Goal: Find specific fact: Find specific fact

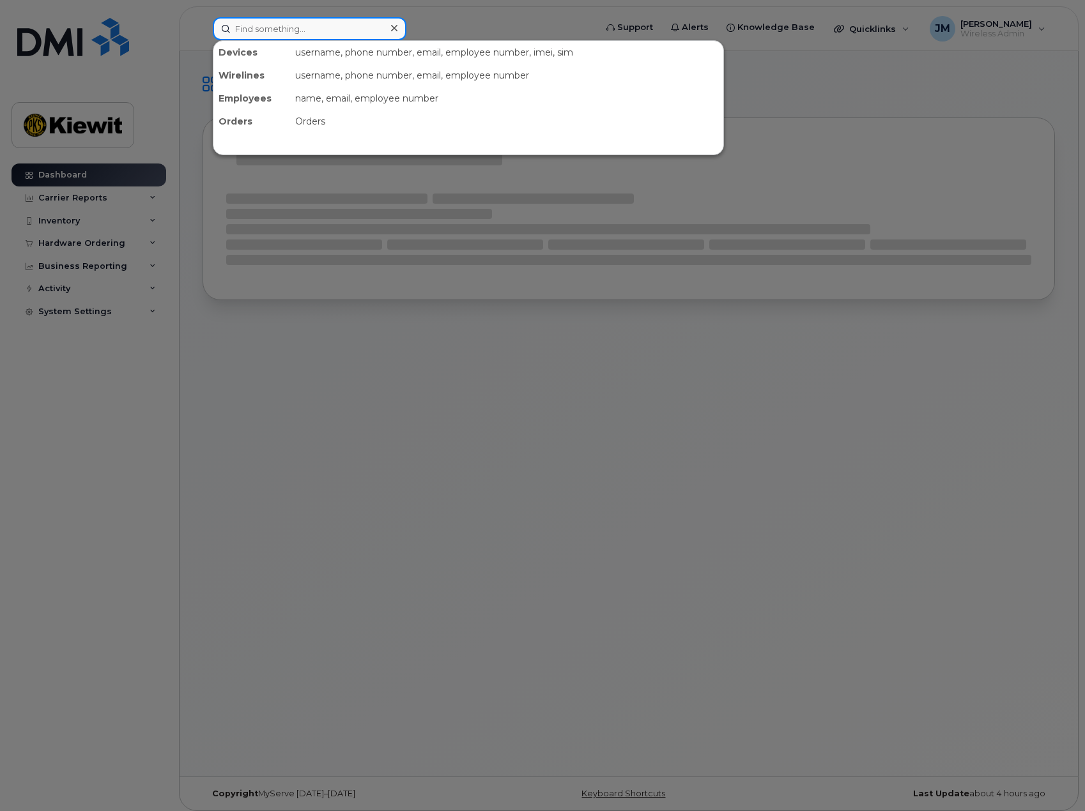
click at [293, 31] on input at bounding box center [310, 28] width 194 height 23
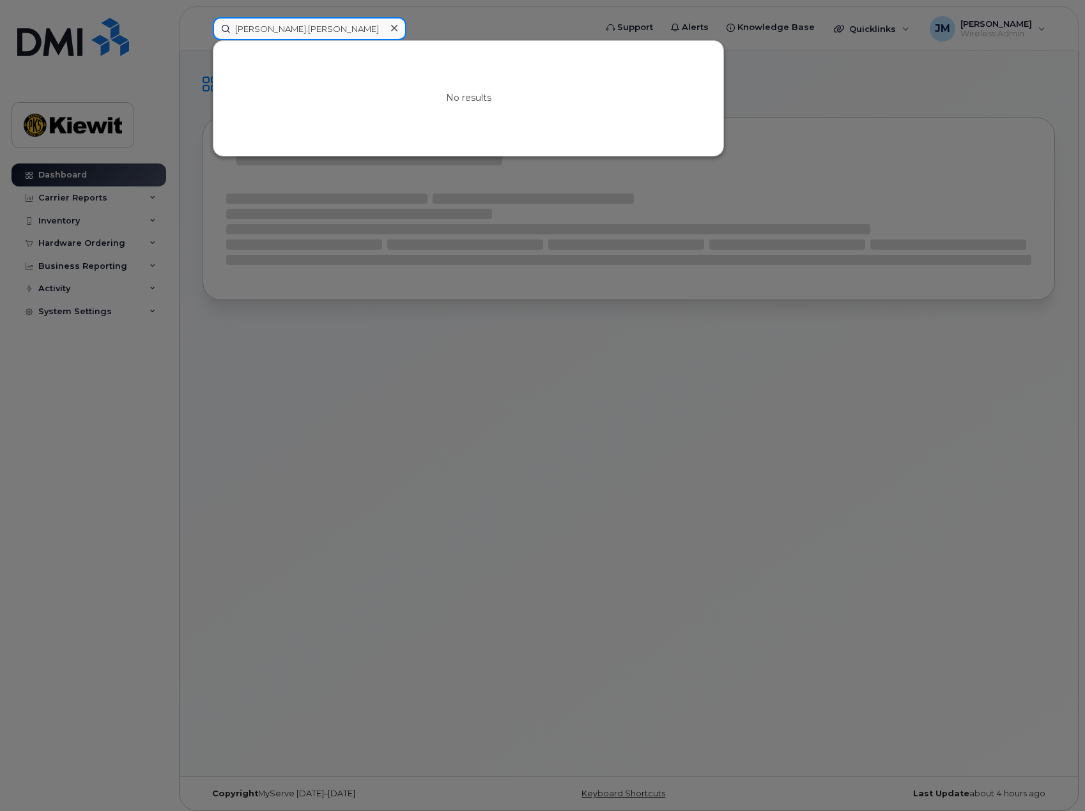
click at [307, 31] on input "[PERSON_NAME].[PERSON_NAME]" at bounding box center [310, 28] width 194 height 23
click at [361, 471] on div at bounding box center [542, 405] width 1085 height 811
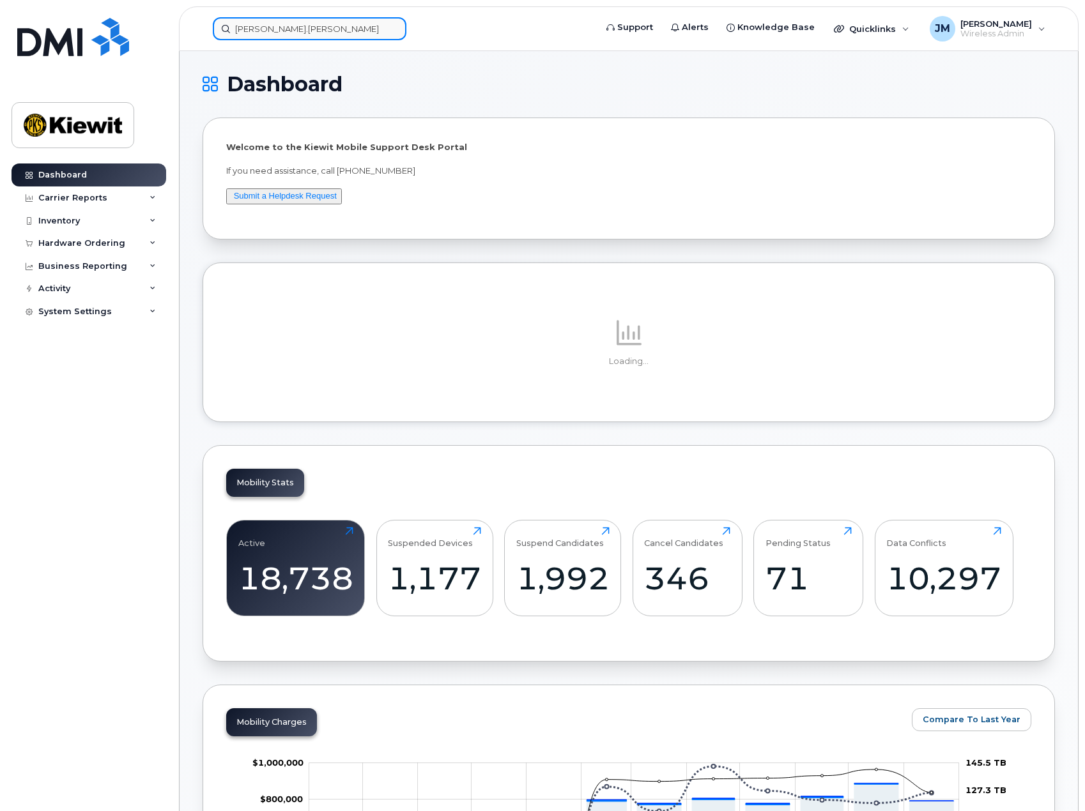
click at [309, 20] on input "doug.patterson" at bounding box center [310, 28] width 194 height 23
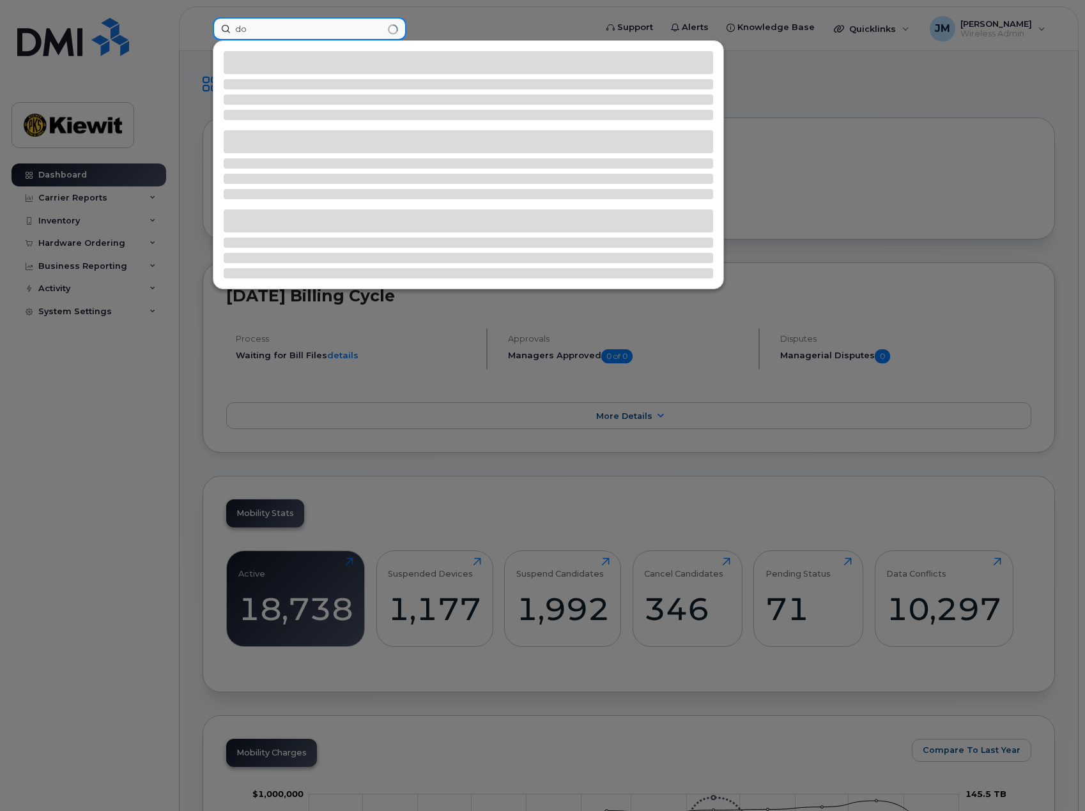
type input "d"
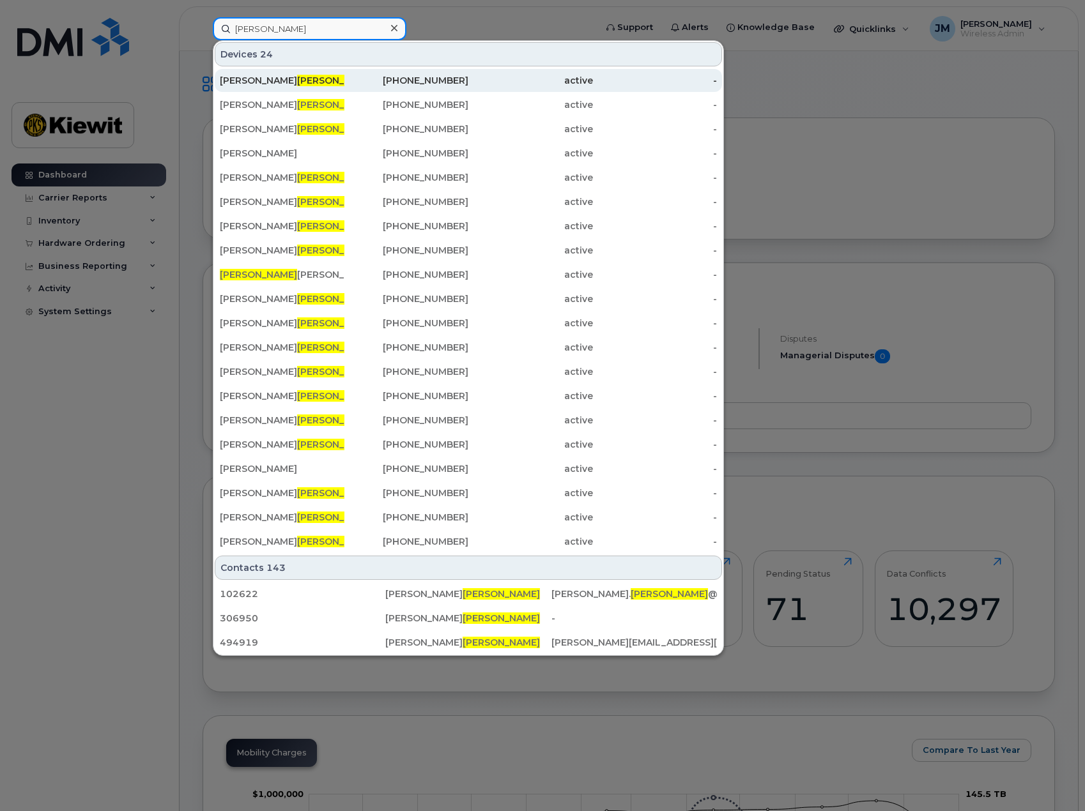
type input "patterson"
click at [297, 77] on span "Patterson" at bounding box center [335, 80] width 77 height 11
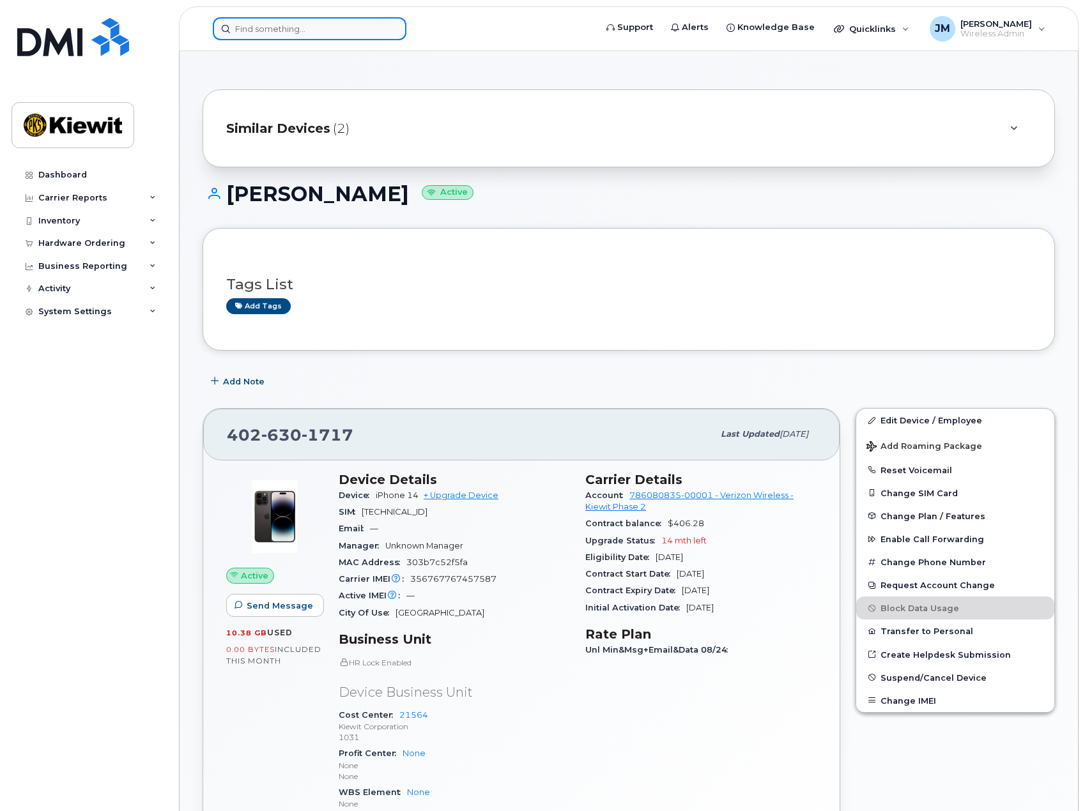
click at [344, 28] on input at bounding box center [310, 28] width 194 height 23
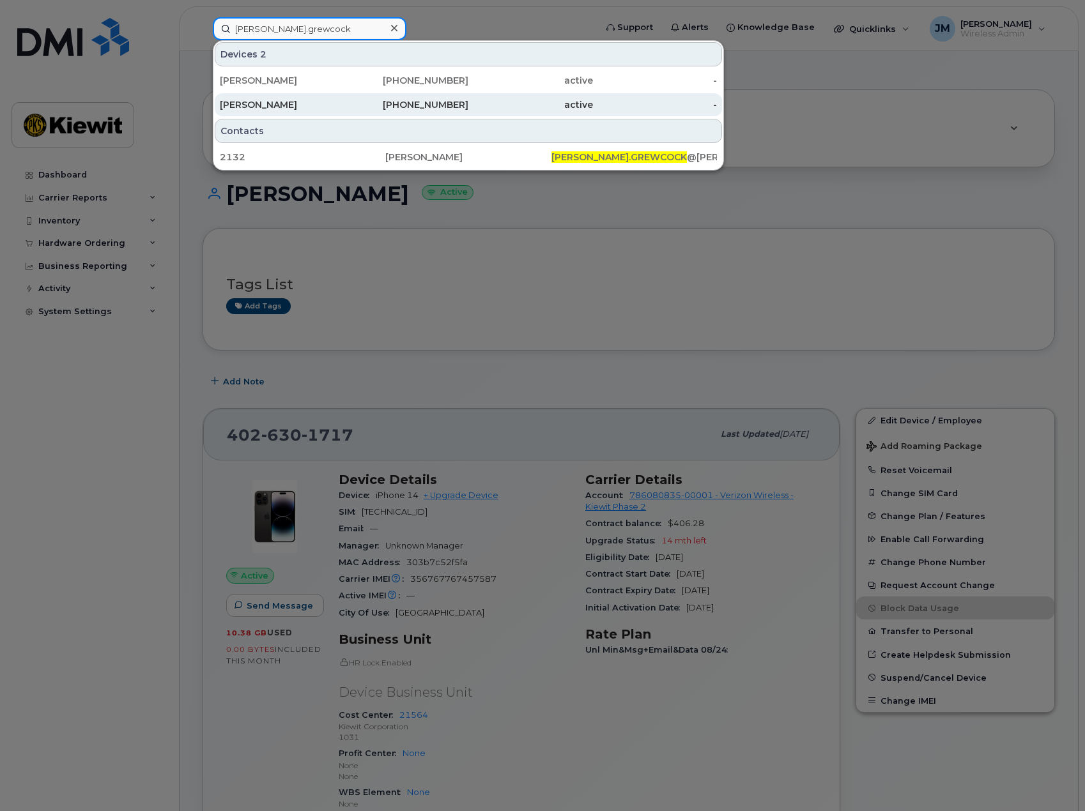
type input "bruce.grewcock"
click at [321, 108] on div "BRUCE GREWCOCK" at bounding box center [282, 104] width 125 height 13
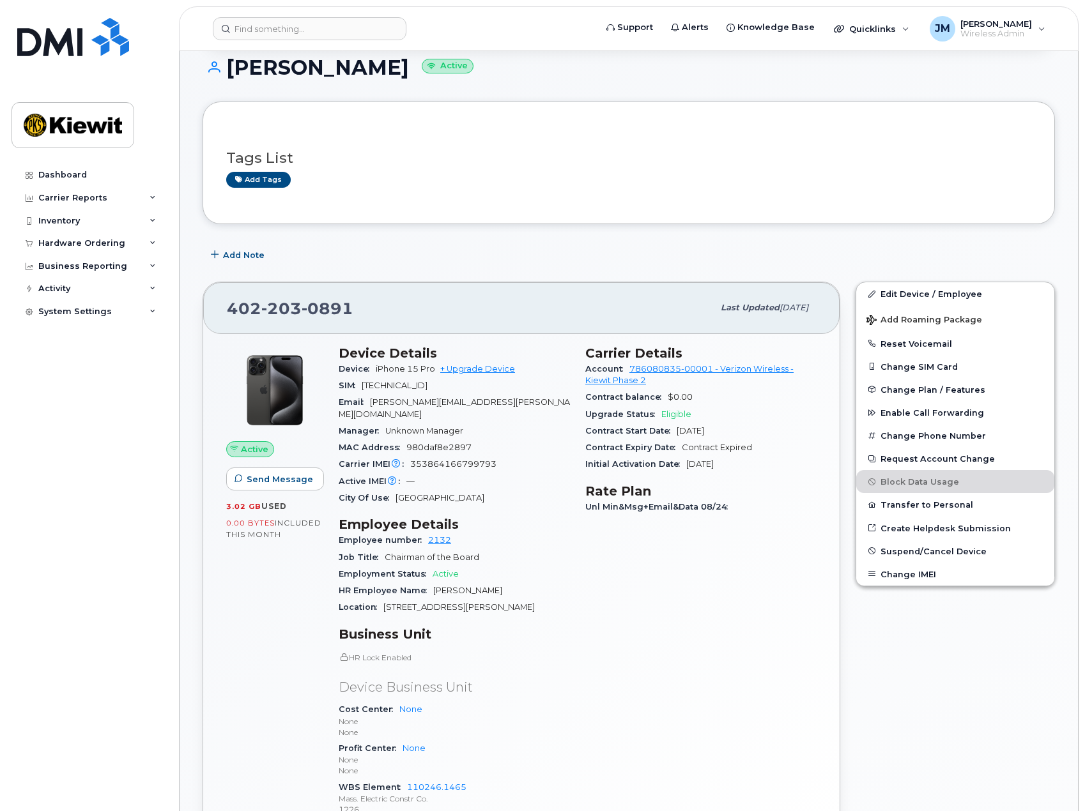
scroll to position [128, 0]
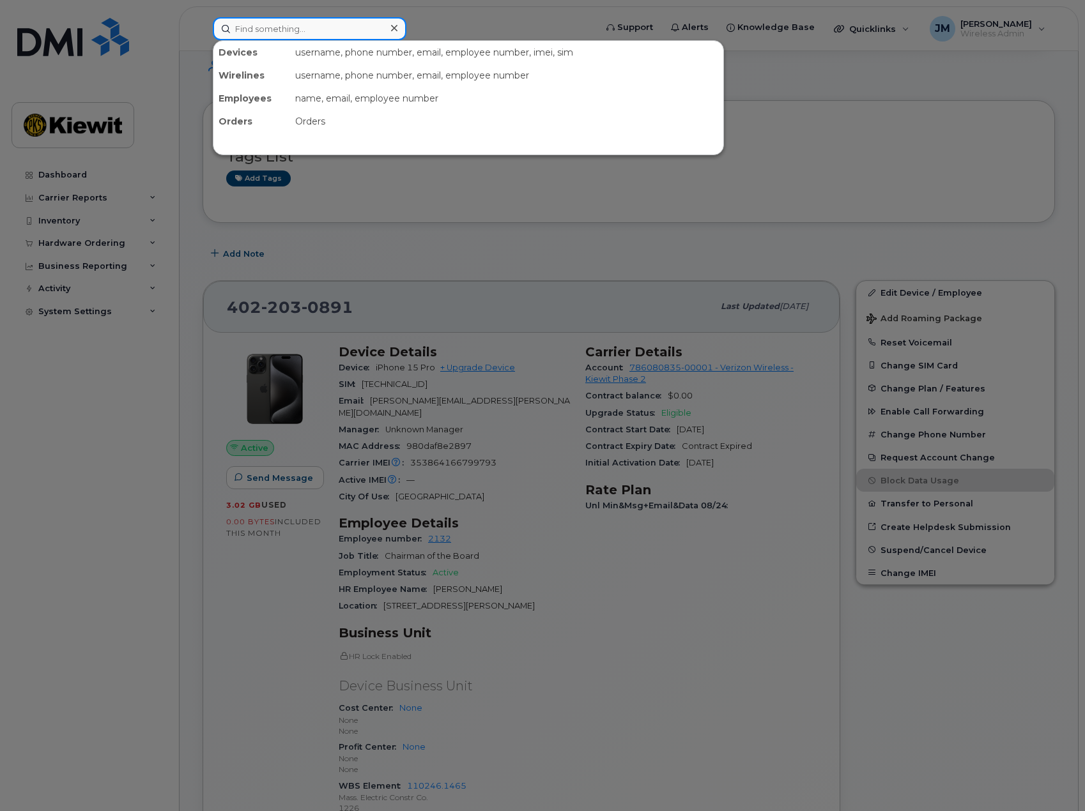
click at [318, 19] on input at bounding box center [310, 28] width 194 height 23
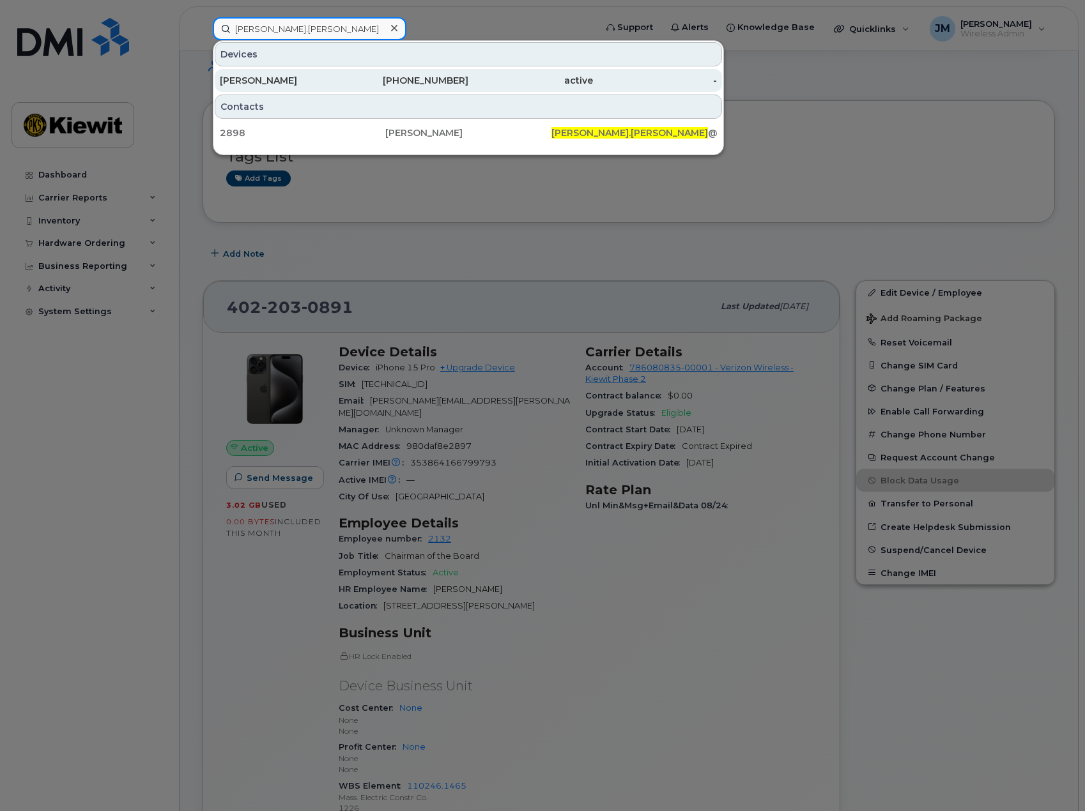
type input "rick.lanoha"
click at [284, 84] on div "RICK LANOHA" at bounding box center [282, 80] width 125 height 13
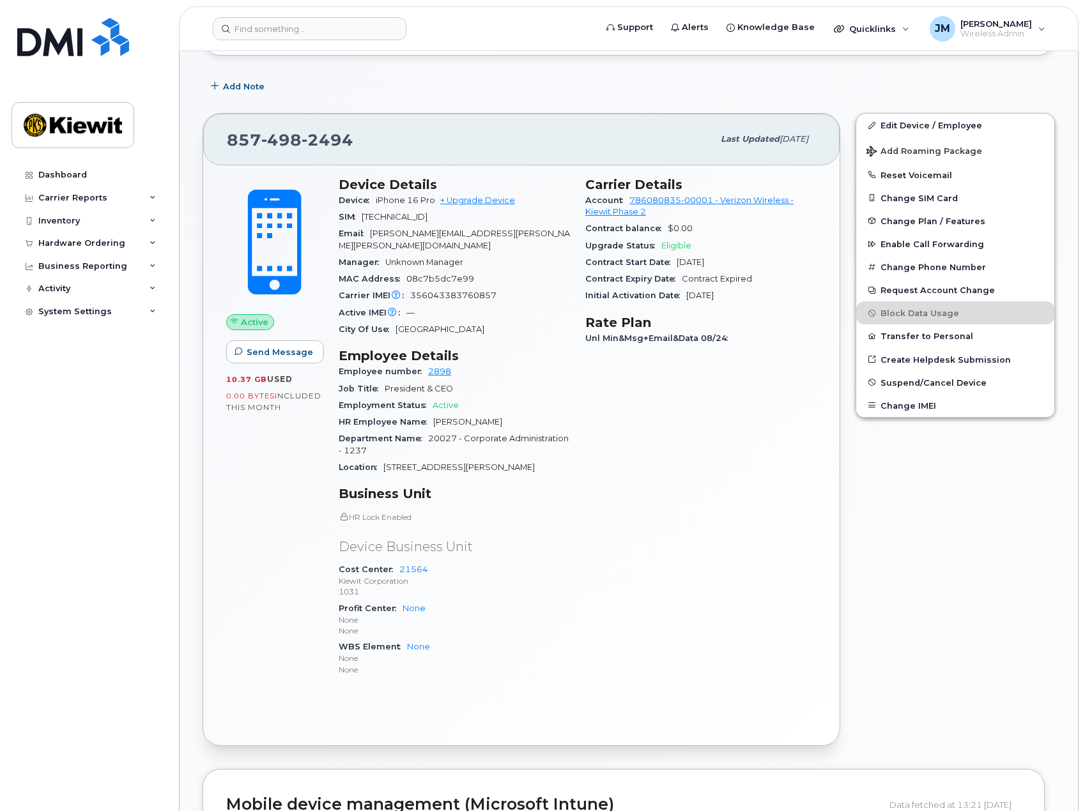
scroll to position [192, 0]
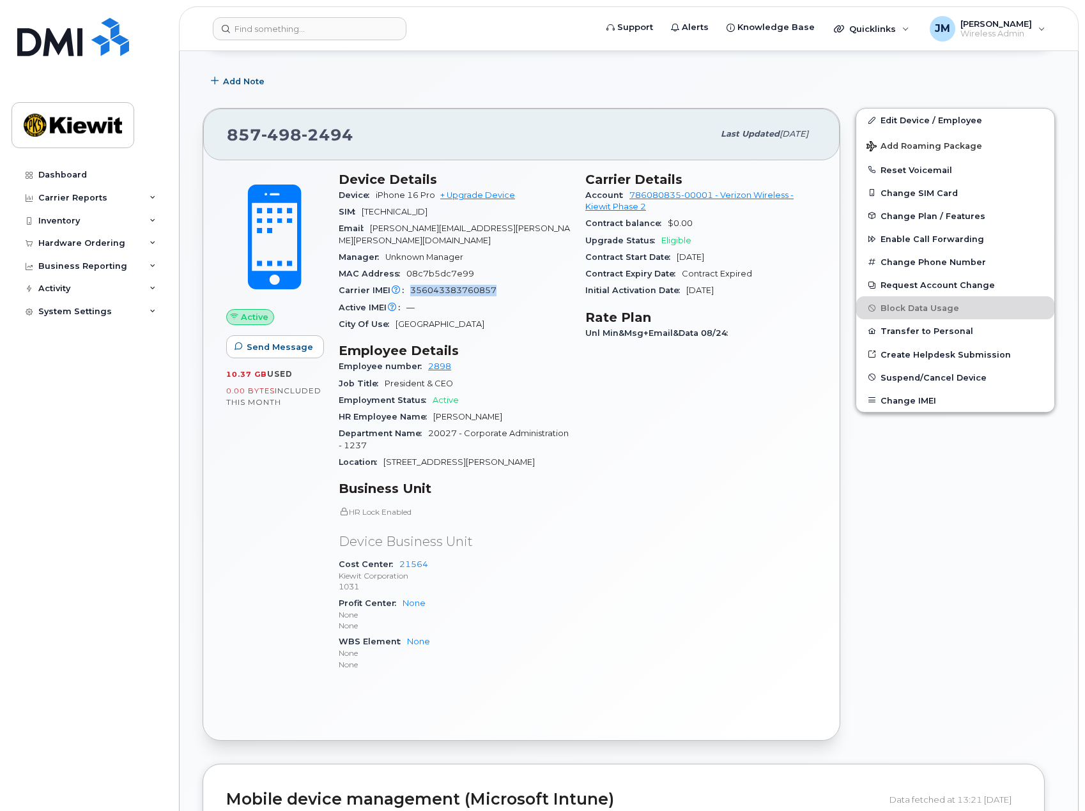
drag, startPoint x: 505, startPoint y: 281, endPoint x: 411, endPoint y: 283, distance: 93.9
click at [411, 283] on div "Carrier IMEI Carrier IMEI is reported during the last billing cycle or change o…" at bounding box center [454, 290] width 231 height 17
copy span "356043383760857"
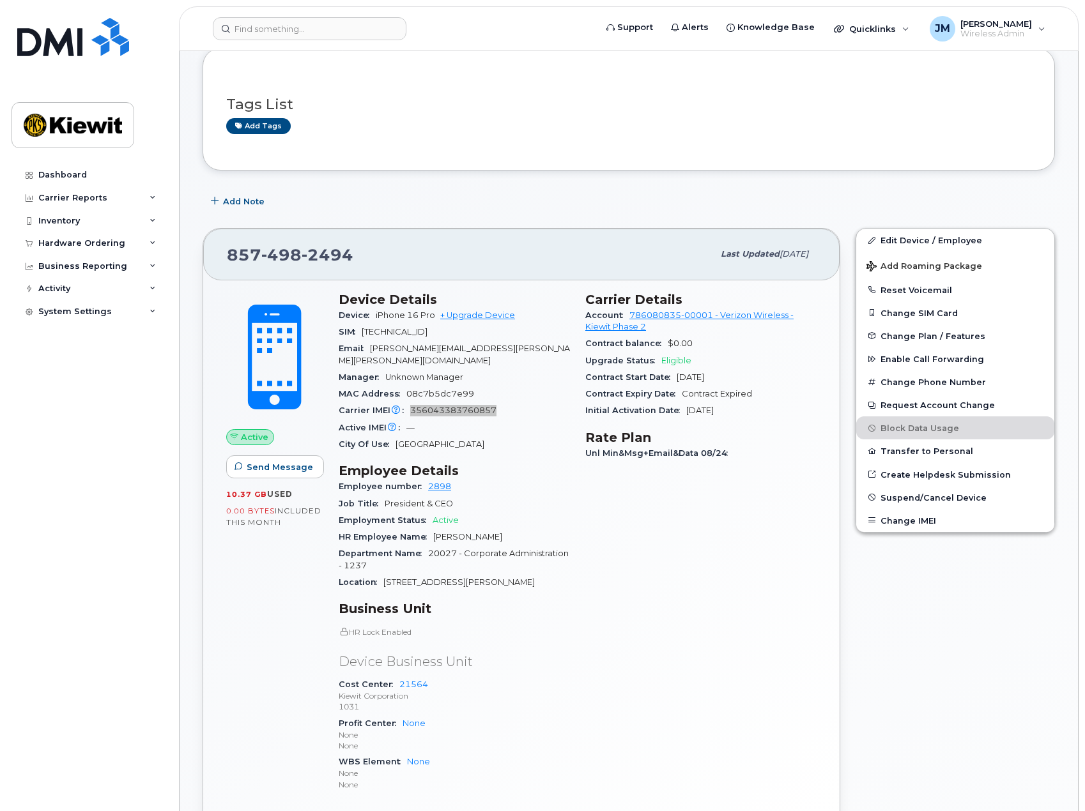
scroll to position [64, 0]
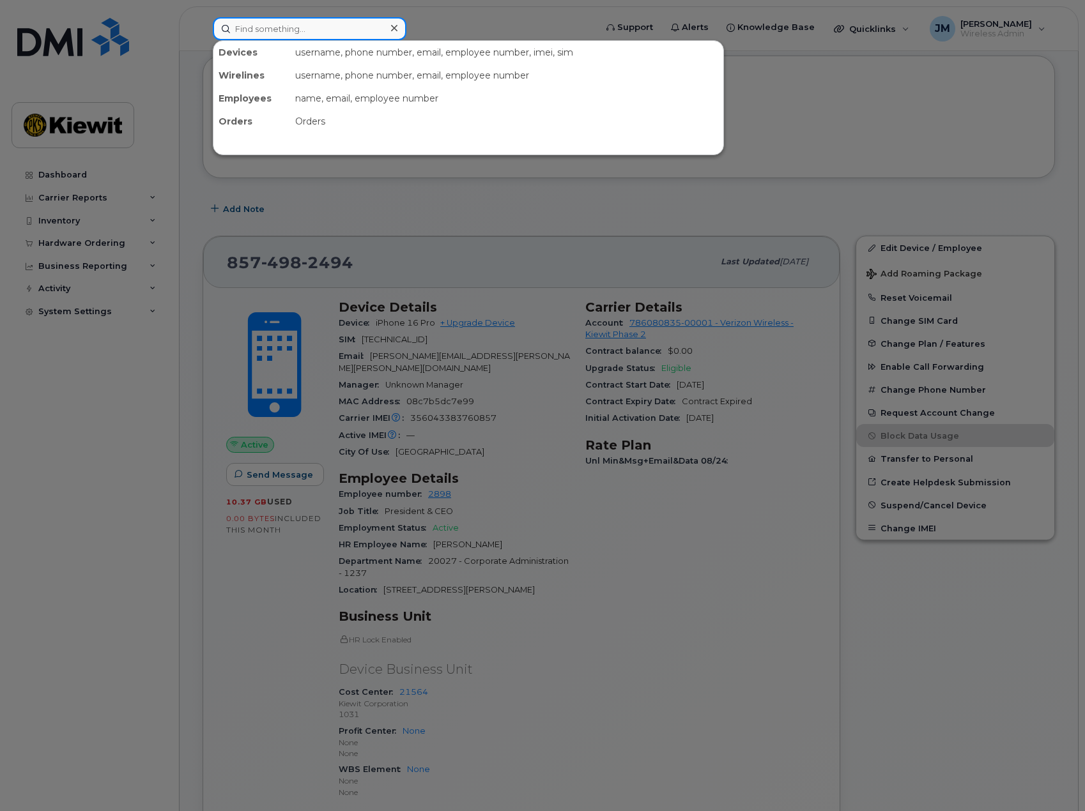
click at [273, 33] on input at bounding box center [310, 28] width 194 height 23
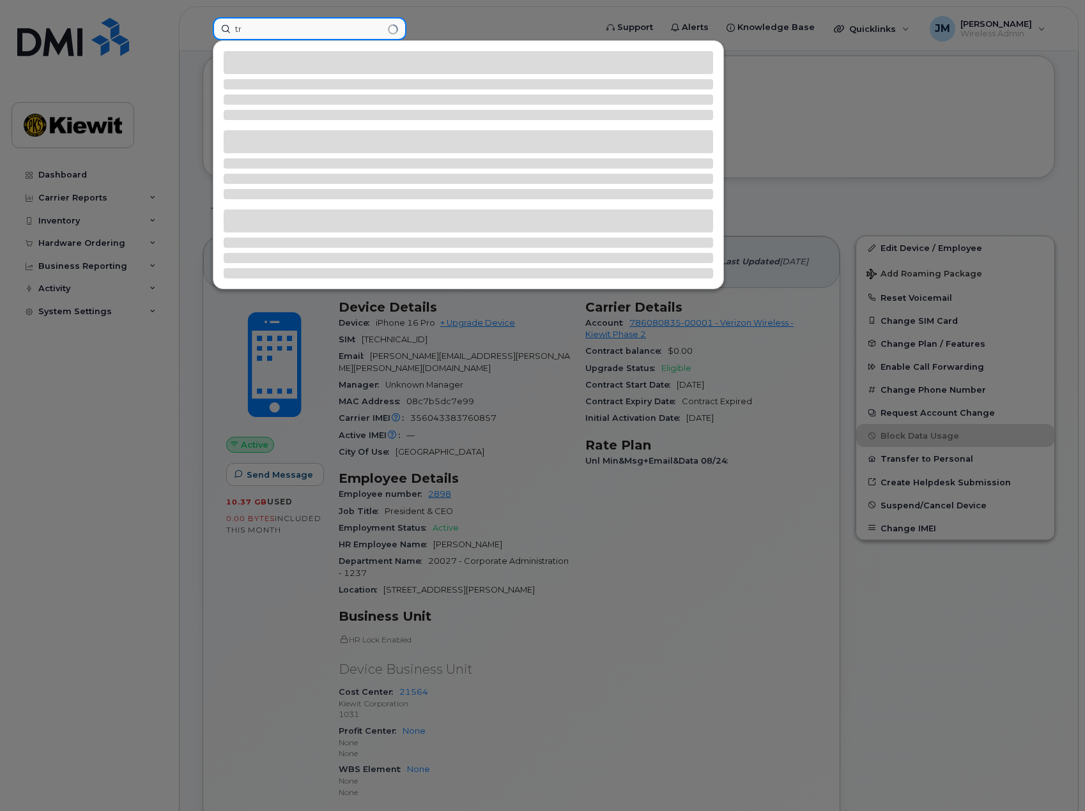
type input "t"
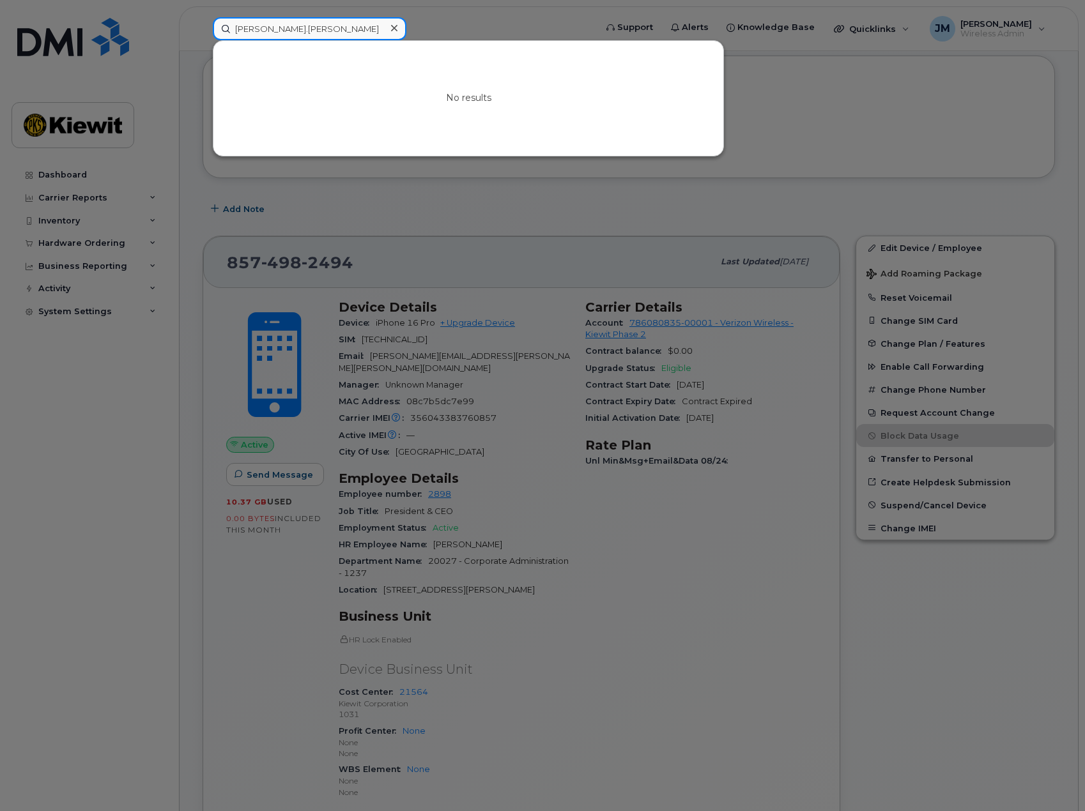
drag, startPoint x: 296, startPoint y: 24, endPoint x: 252, endPoint y: 34, distance: 45.4
click at [252, 34] on input "ken.stinson" at bounding box center [310, 28] width 194 height 23
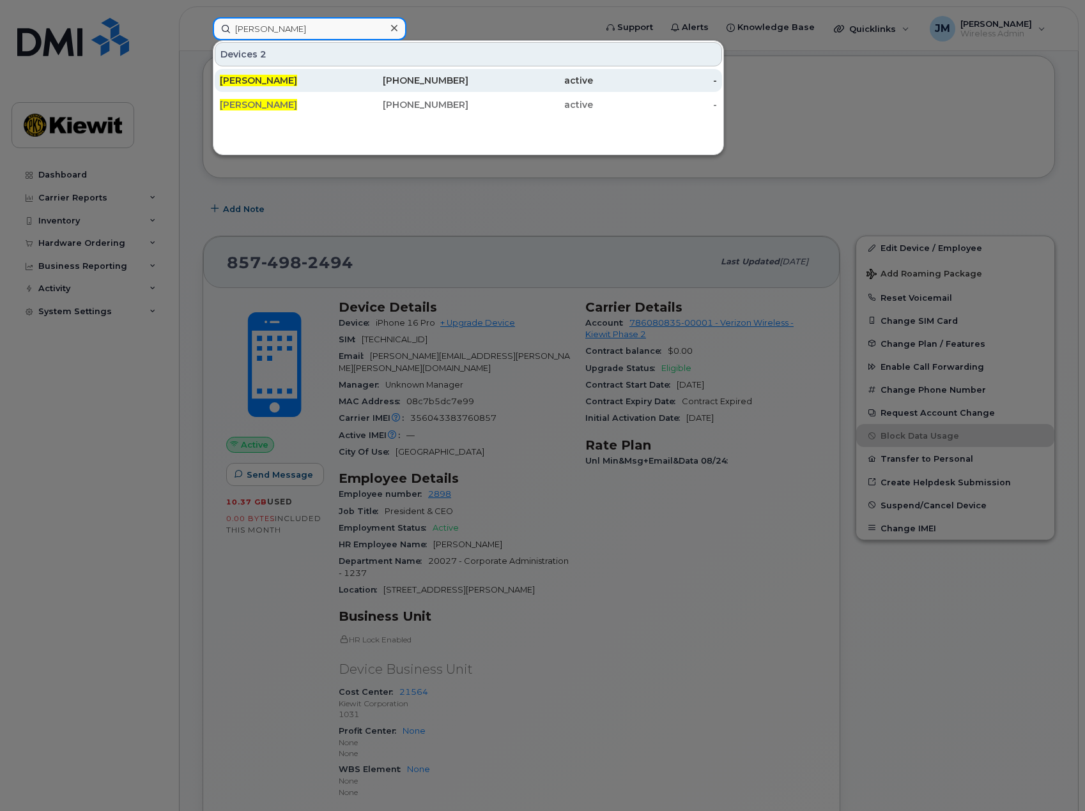
type input "ken stinson"
click at [261, 83] on span "[PERSON_NAME]" at bounding box center [258, 80] width 77 height 11
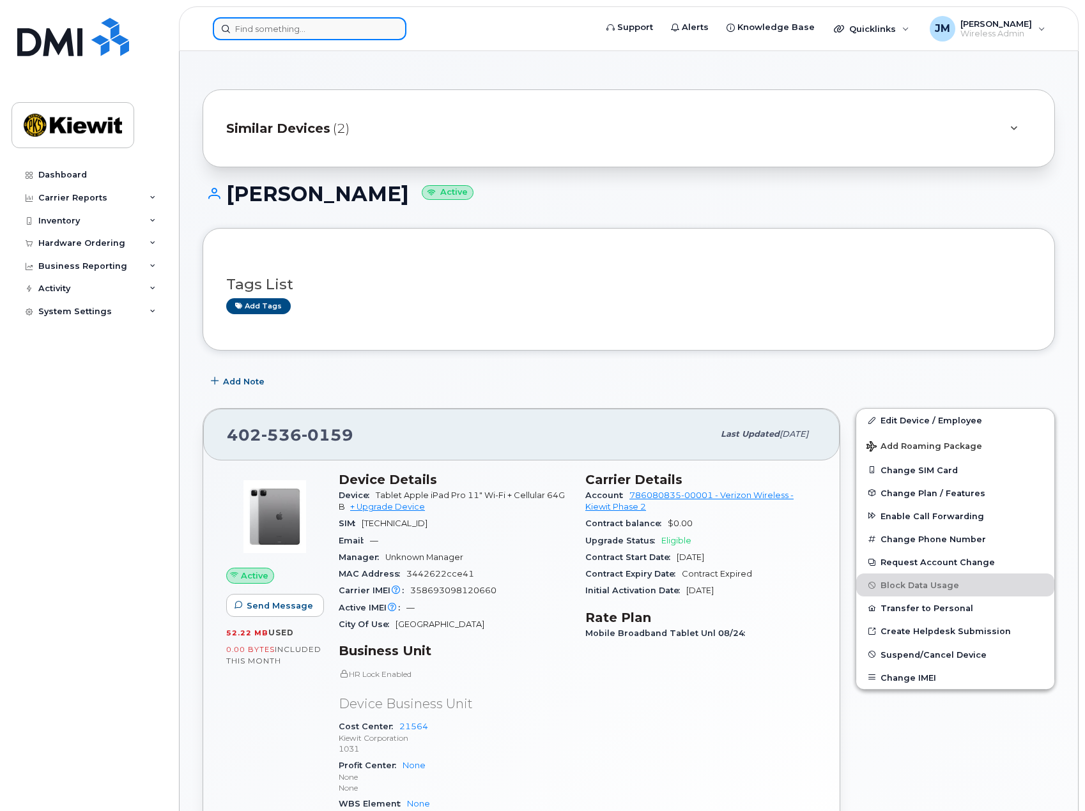
click at [293, 35] on input at bounding box center [310, 28] width 194 height 23
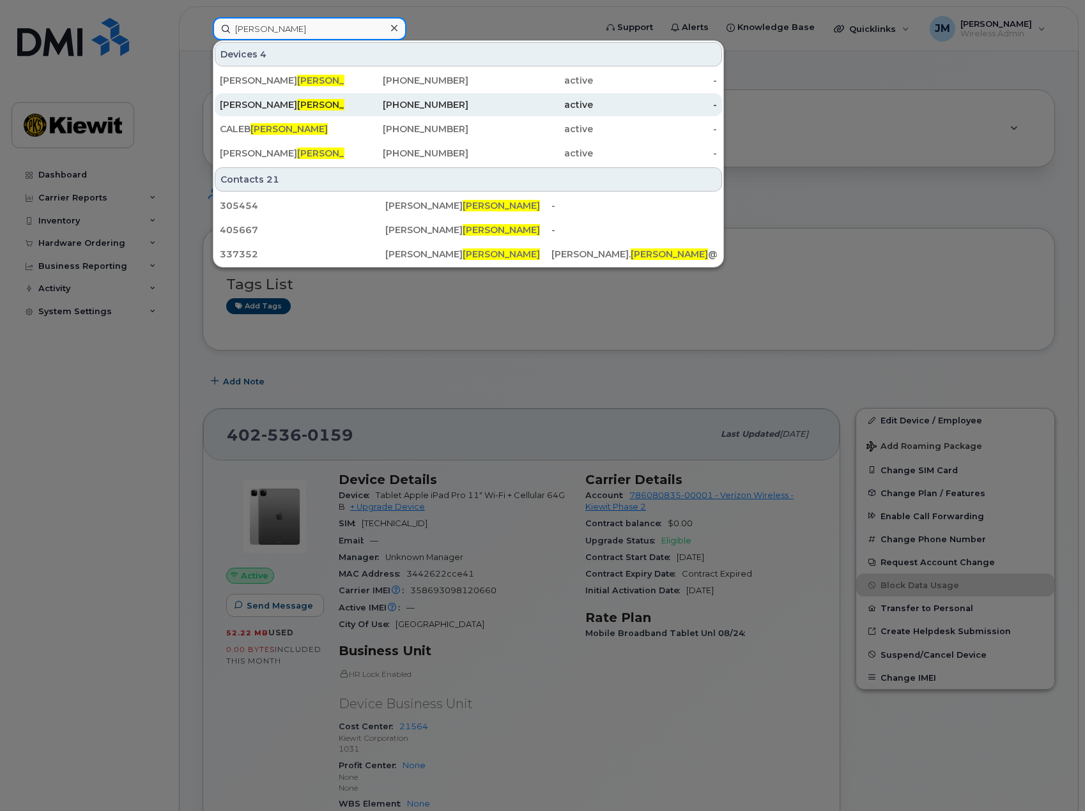
type input "stinson"
click at [275, 103] on div "Ken Stinson" at bounding box center [282, 104] width 125 height 13
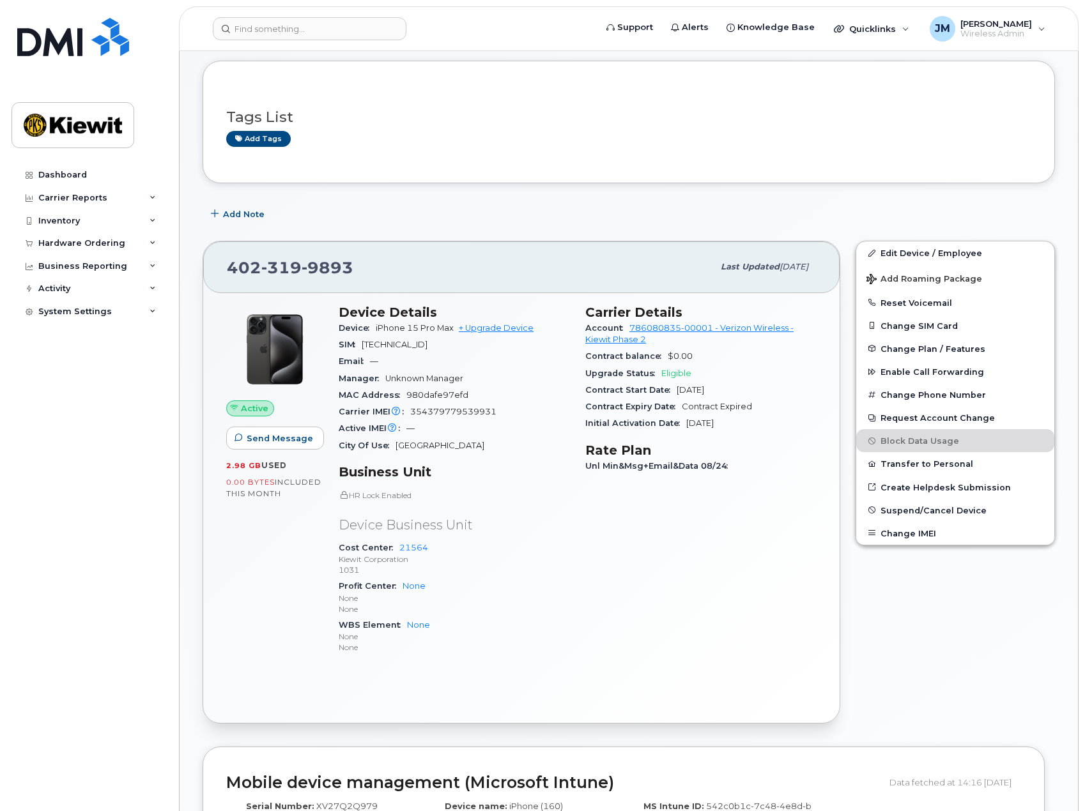
scroll to position [192, 0]
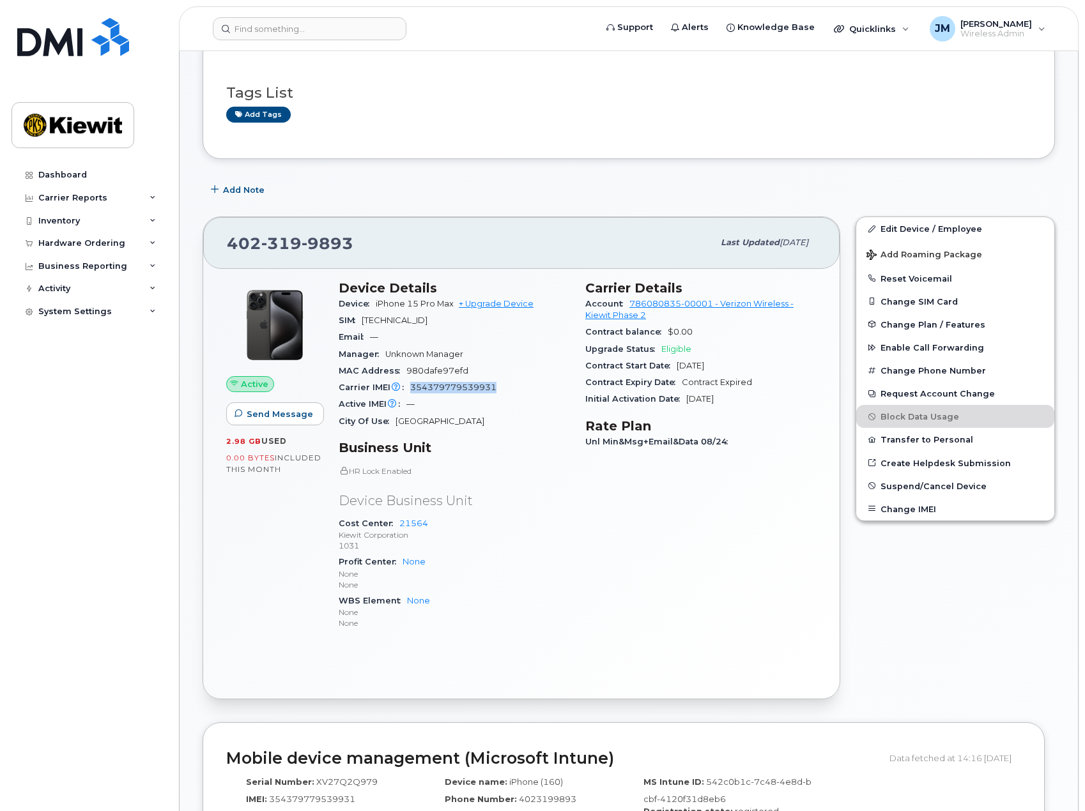
drag, startPoint x: 502, startPoint y: 390, endPoint x: 412, endPoint y: 391, distance: 90.1
click at [412, 391] on div "Carrier IMEI Carrier IMEI is reported during the last billing cycle or change o…" at bounding box center [454, 387] width 231 height 17
copy span "354379779539931"
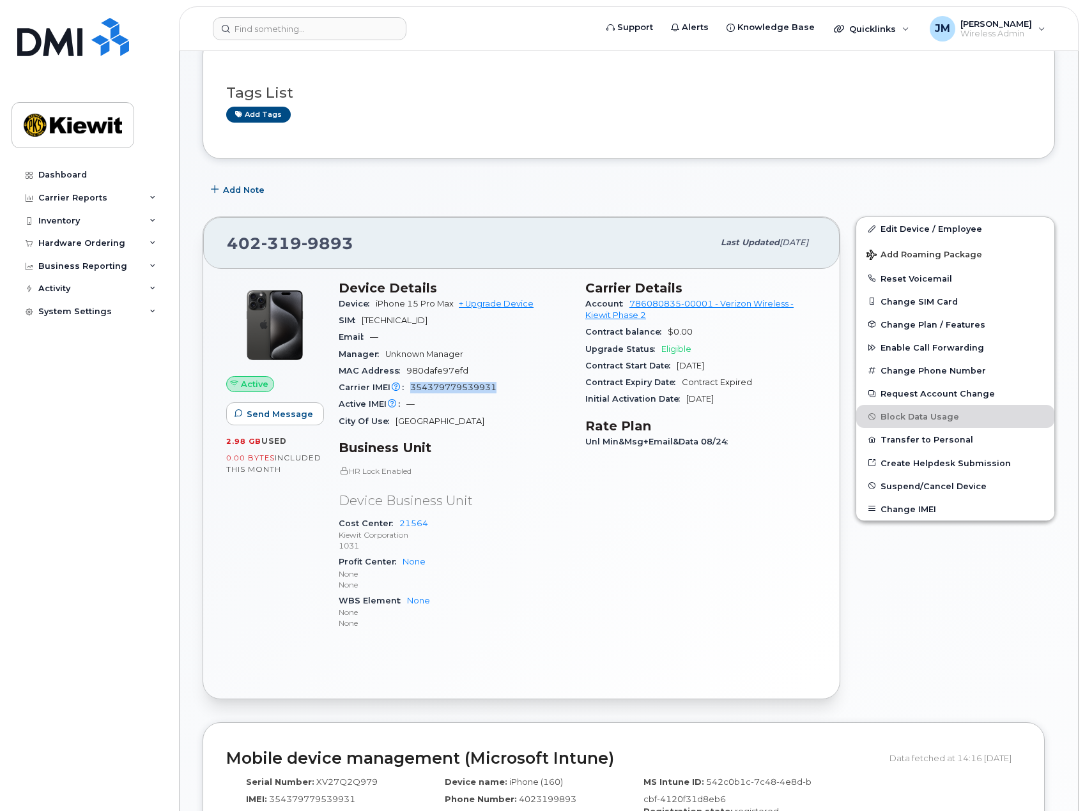
copy span "354379779539931"
drag, startPoint x: 464, startPoint y: 379, endPoint x: 434, endPoint y: 387, distance: 30.5
click at [434, 387] on span "354379779539931" at bounding box center [453, 388] width 86 height 10
drag, startPoint x: 502, startPoint y: 390, endPoint x: 411, endPoint y: 390, distance: 90.1
click at [411, 390] on div "Carrier IMEI Carrier IMEI is reported during the last billing cycle or change o…" at bounding box center [454, 387] width 231 height 17
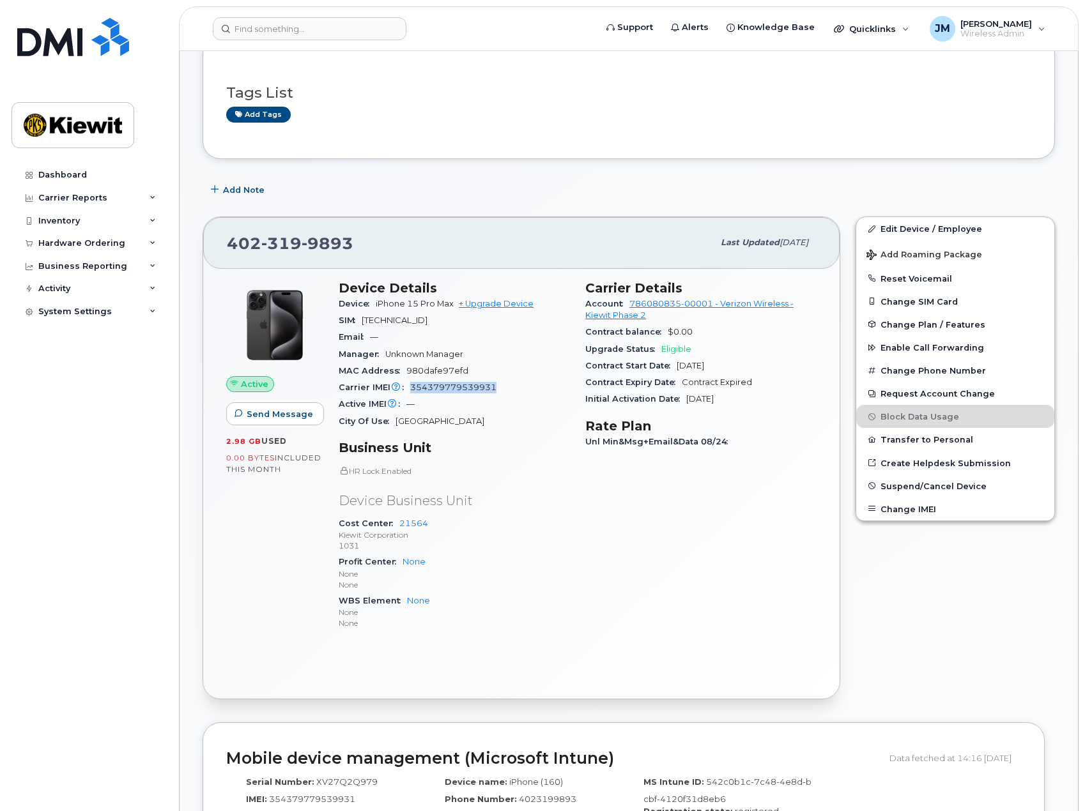
copy span "354379779539931"
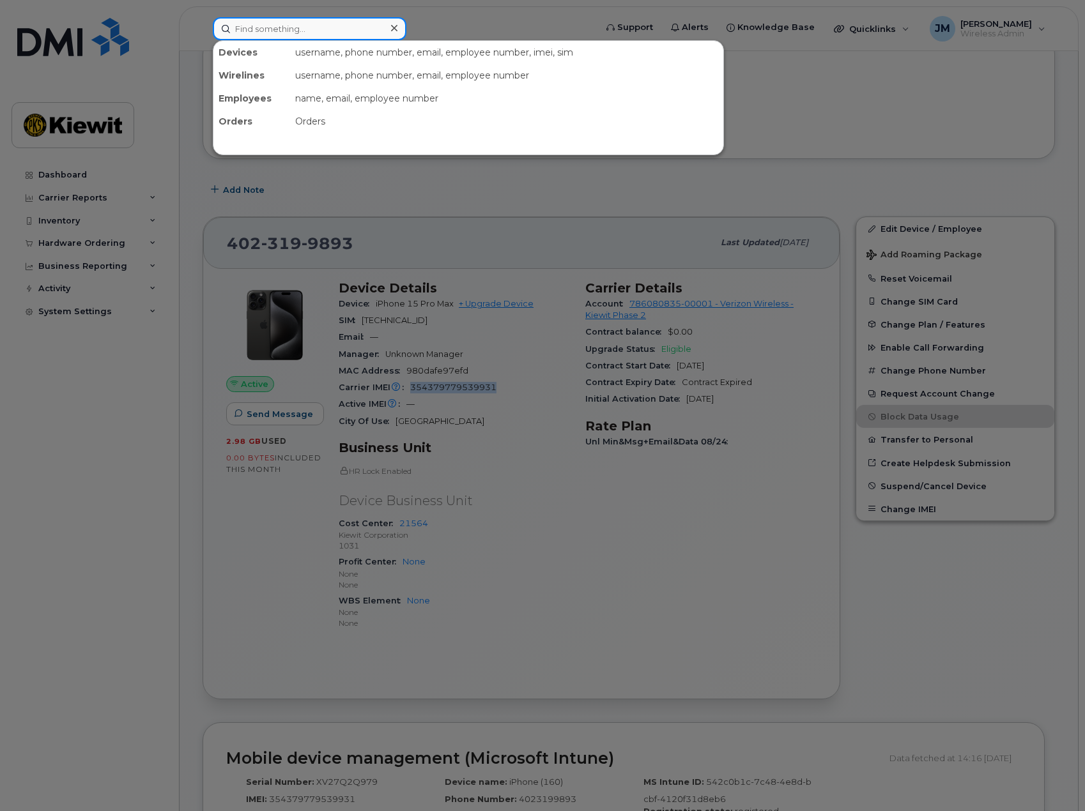
click at [311, 33] on input at bounding box center [310, 28] width 194 height 23
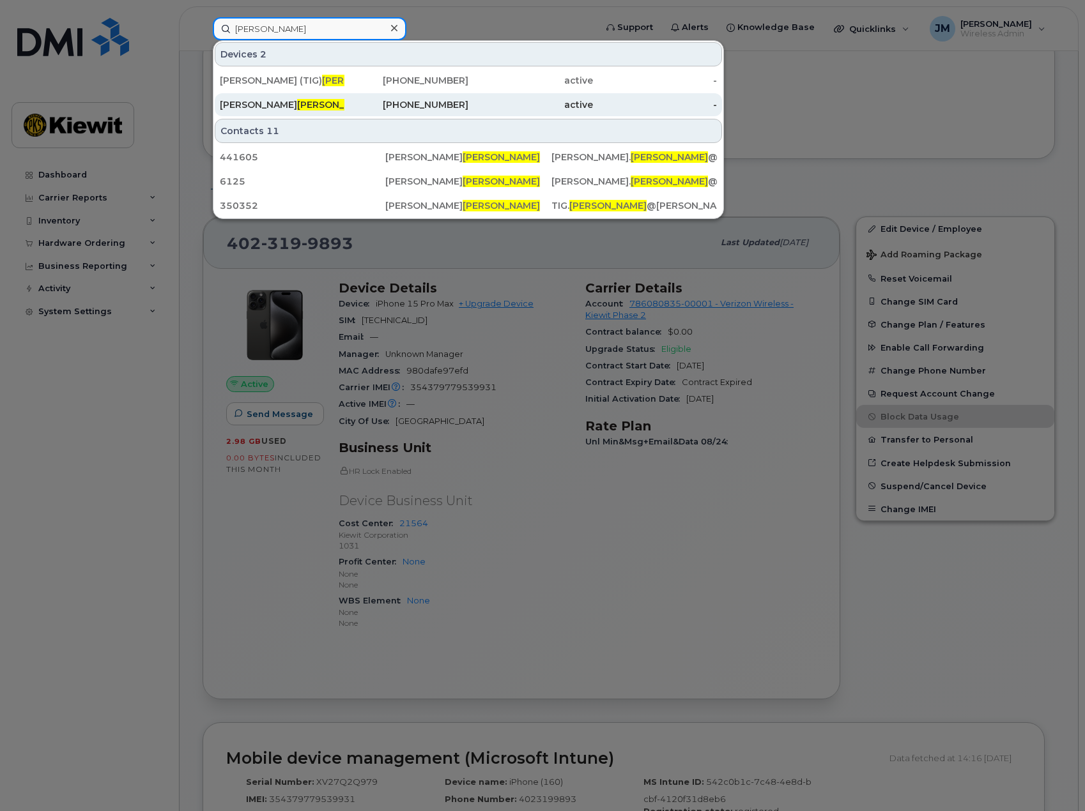
type input "[PERSON_NAME]"
click at [297, 103] on span "Loeffler" at bounding box center [335, 104] width 77 height 11
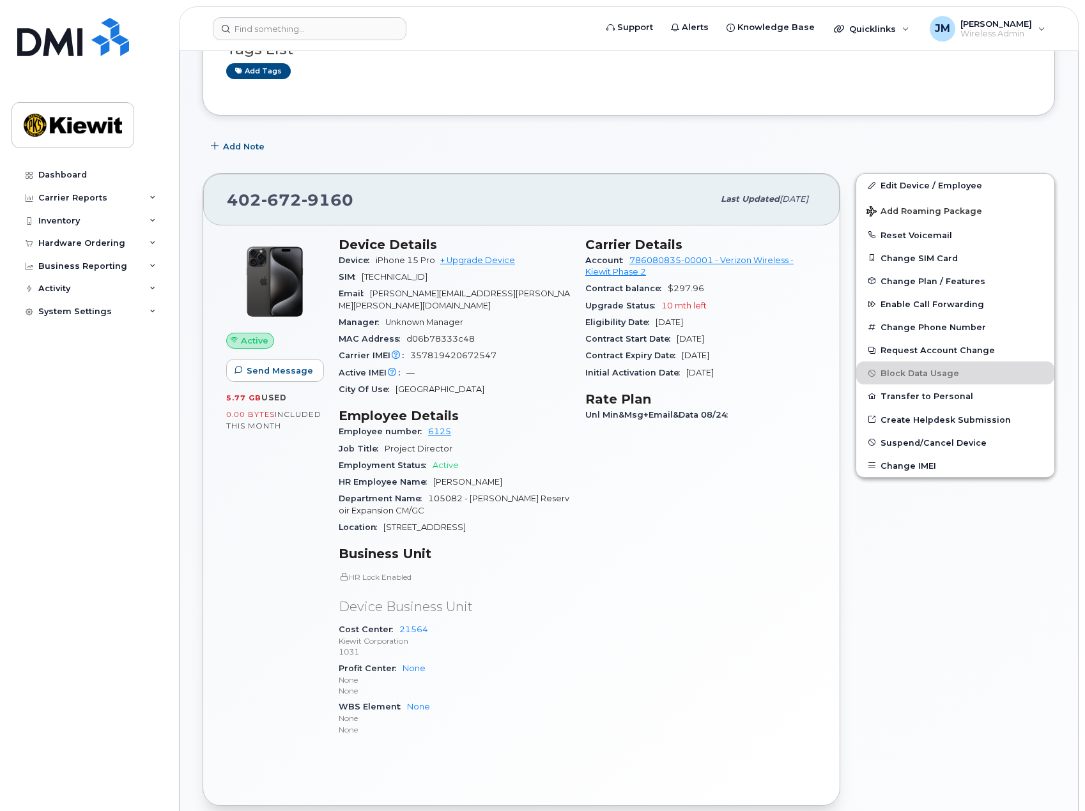
scroll to position [128, 0]
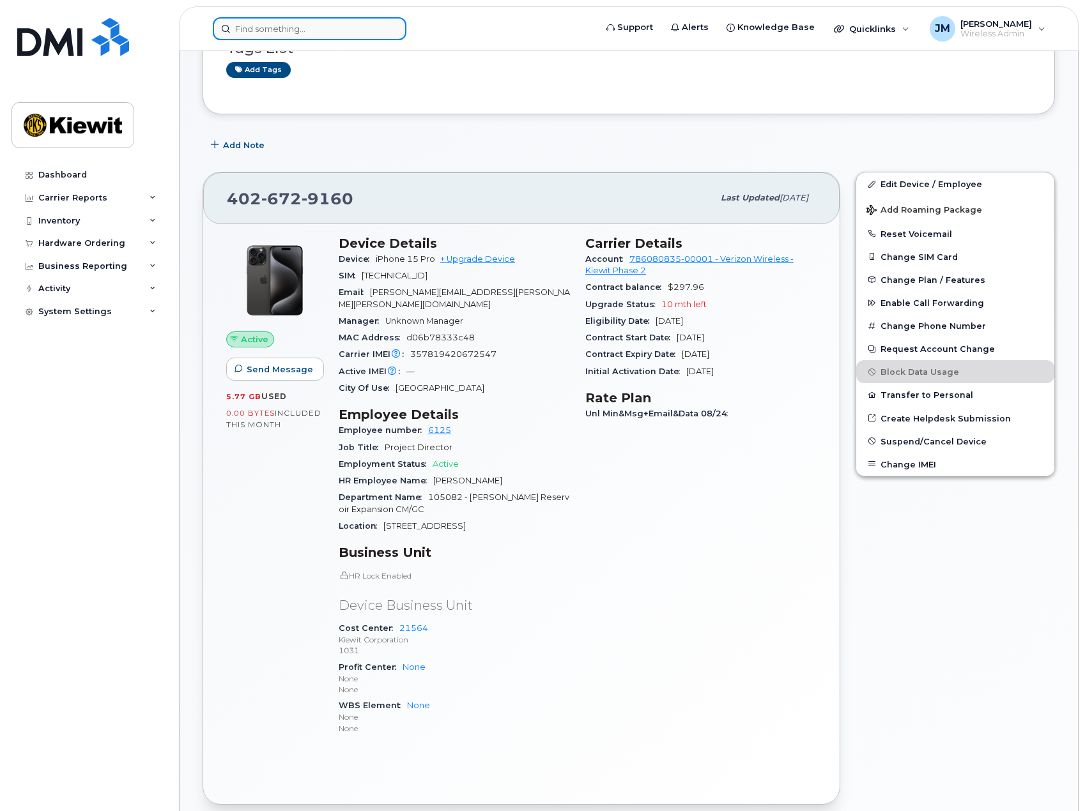
click at [253, 21] on input at bounding box center [310, 28] width 194 height 23
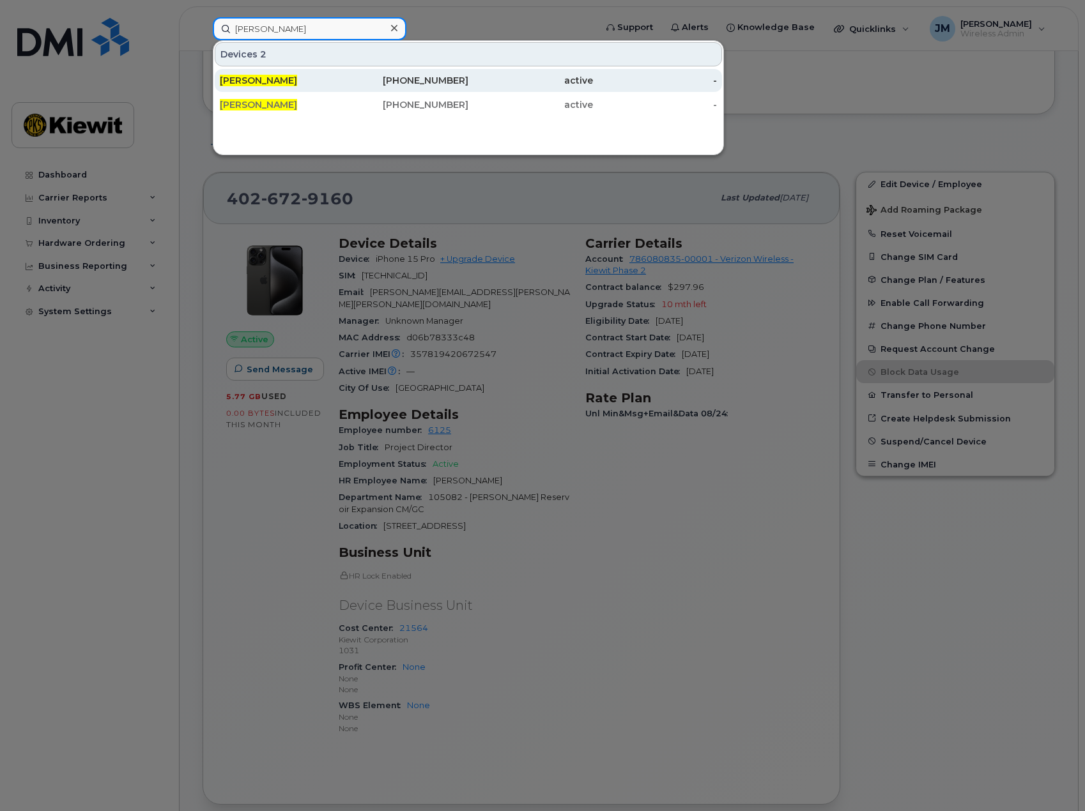
type input "dave freeman"
click at [279, 85] on span "[PERSON_NAME]" at bounding box center [258, 80] width 77 height 11
